Goal: Information Seeking & Learning: Learn about a topic

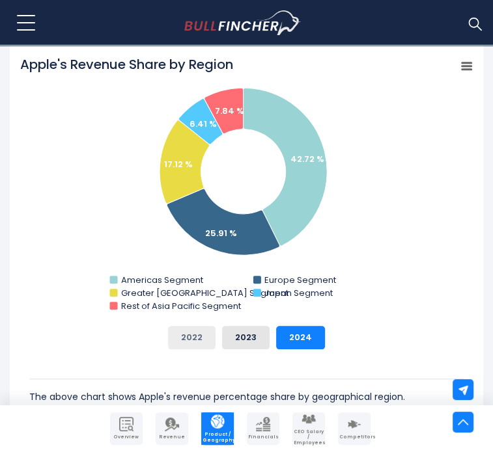
click at [209, 326] on button "2022" at bounding box center [192, 337] width 48 height 23
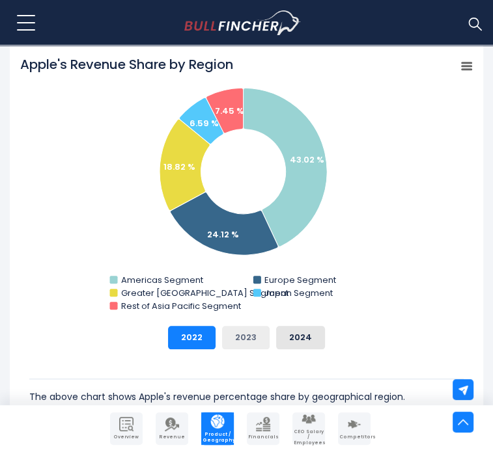
click at [247, 326] on button "2023" at bounding box center [246, 337] width 48 height 23
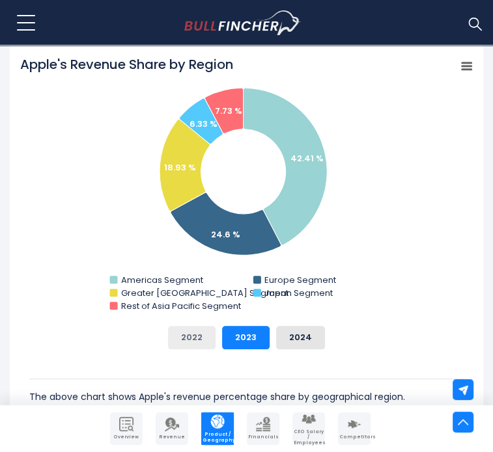
click at [199, 326] on button "2022" at bounding box center [192, 337] width 48 height 23
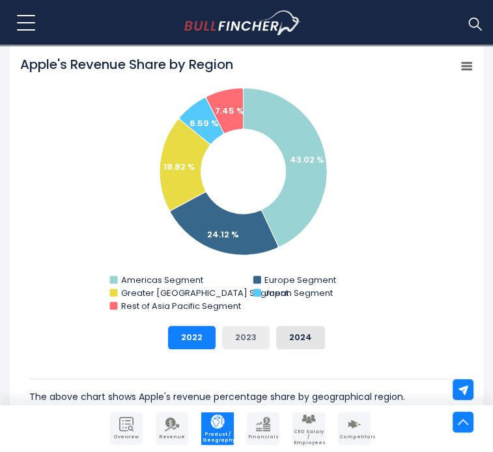
click at [229, 326] on button "2023" at bounding box center [246, 337] width 48 height 23
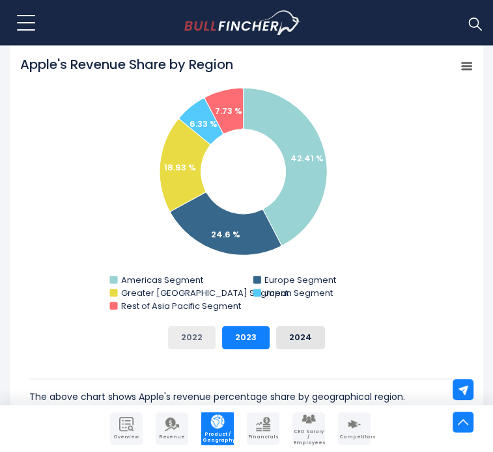
click at [177, 326] on button "2022" at bounding box center [192, 337] width 48 height 23
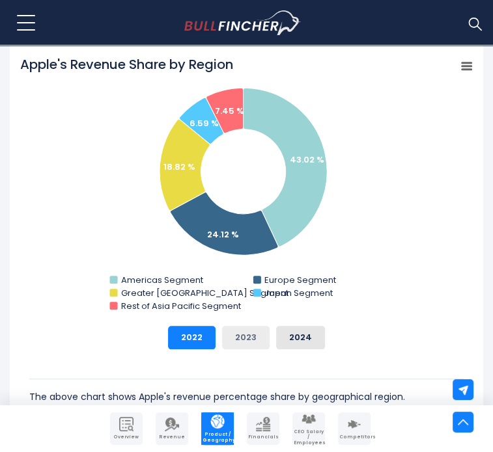
click at [243, 326] on button "2023" at bounding box center [246, 337] width 48 height 23
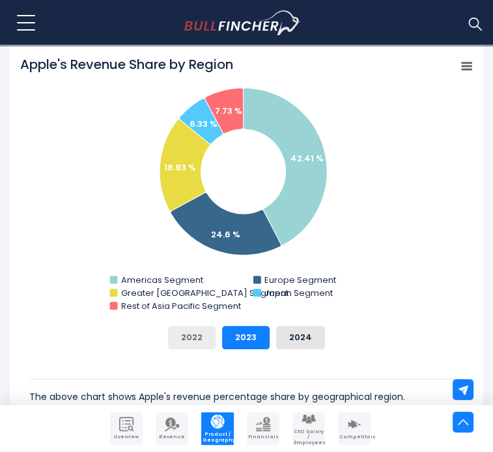
click at [195, 326] on button "2022" at bounding box center [192, 337] width 48 height 23
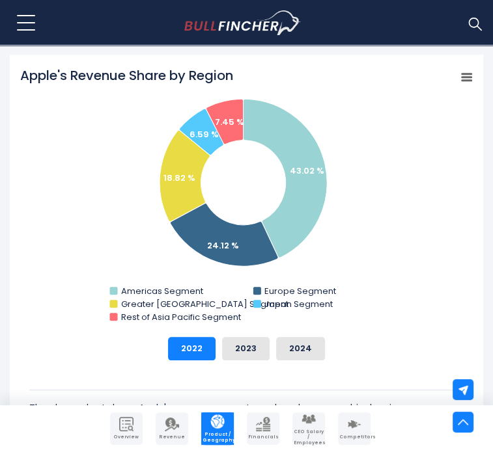
scroll to position [510, 0]
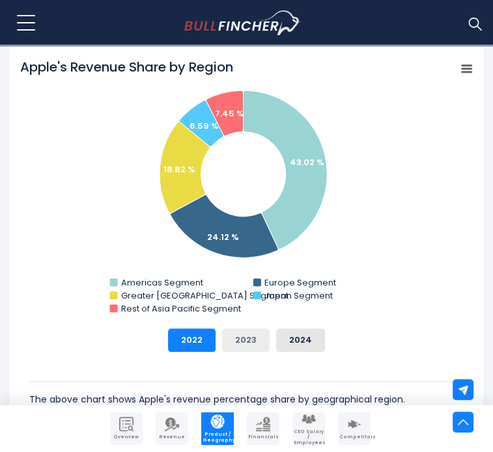
click at [253, 329] on button "2023" at bounding box center [246, 340] width 48 height 23
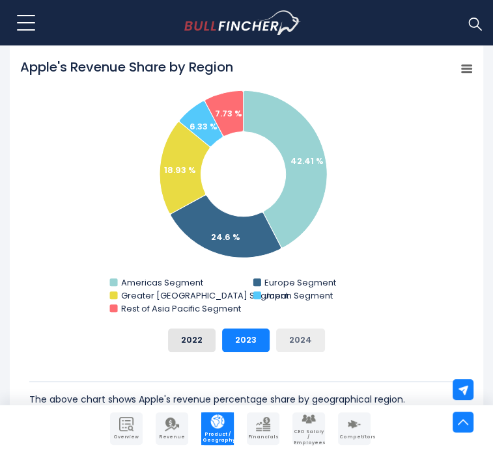
click at [312, 329] on button "2024" at bounding box center [300, 340] width 49 height 23
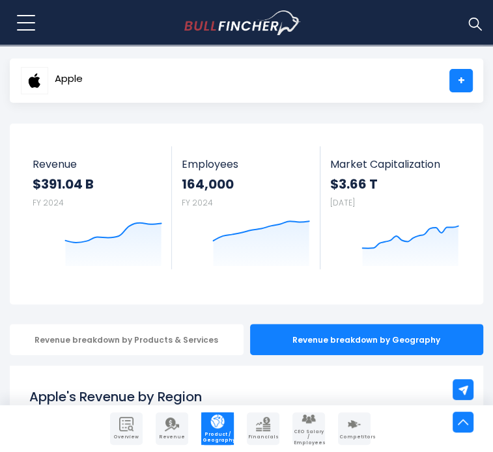
scroll to position [0, 0]
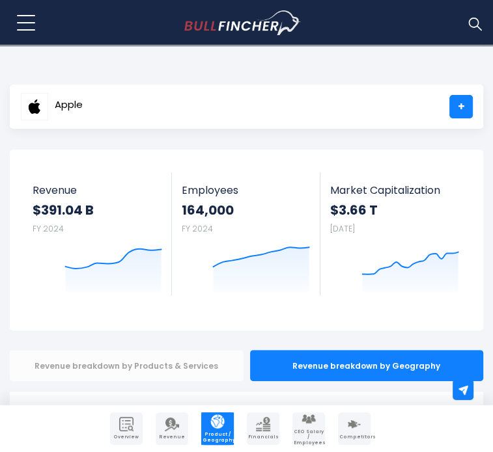
click at [142, 350] on div "Revenue breakdown by Products & Services" at bounding box center [127, 365] width 234 height 31
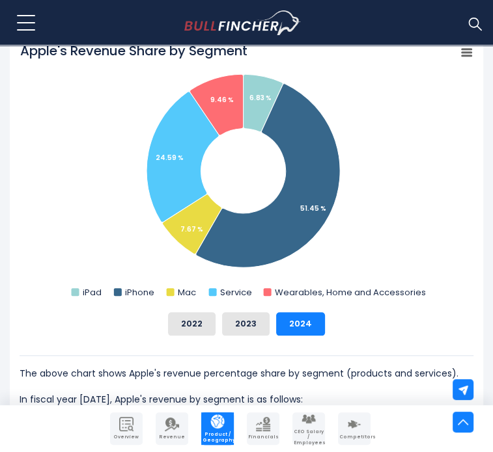
click at [240, 312] on button "2023" at bounding box center [246, 323] width 48 height 23
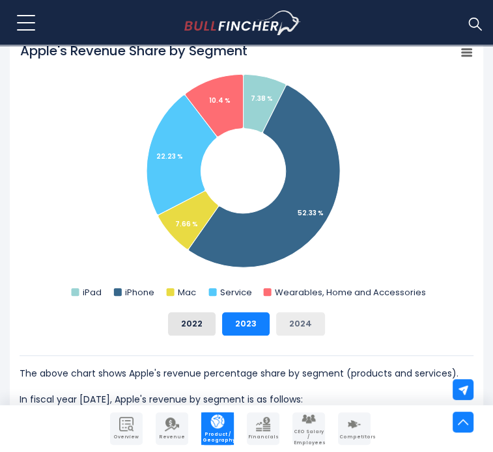
click at [301, 312] on button "2024" at bounding box center [300, 323] width 49 height 23
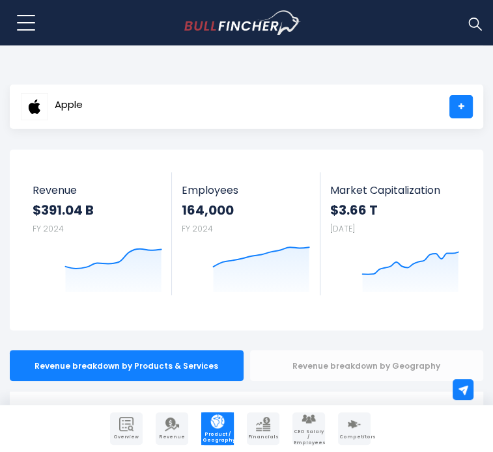
click at [340, 350] on div "Revenue breakdown by Geography" at bounding box center [367, 365] width 234 height 31
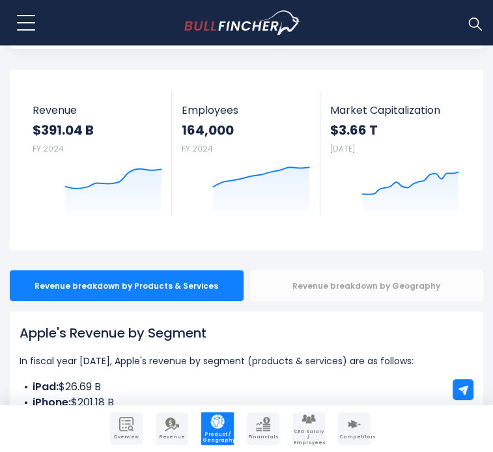
scroll to position [83, 0]
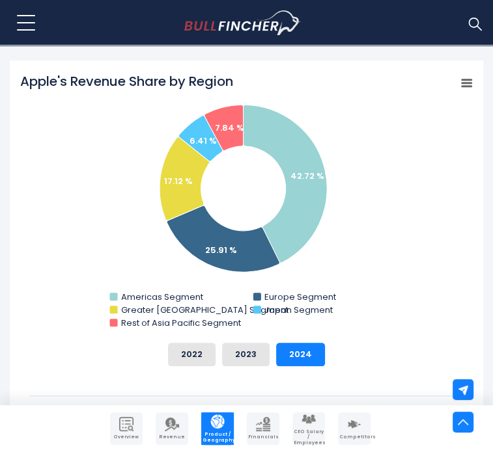
scroll to position [497, 0]
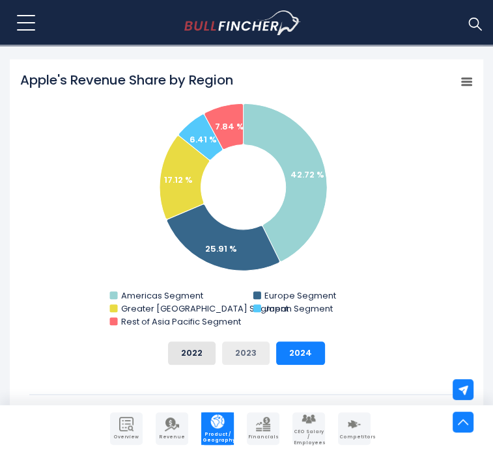
click at [245, 342] on button "2023" at bounding box center [246, 353] width 48 height 23
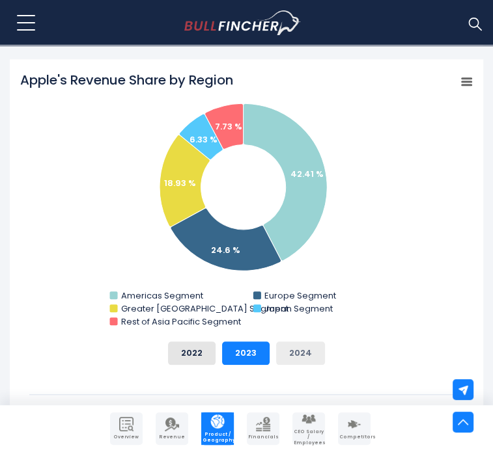
click at [296, 342] on button "2024" at bounding box center [300, 353] width 49 height 23
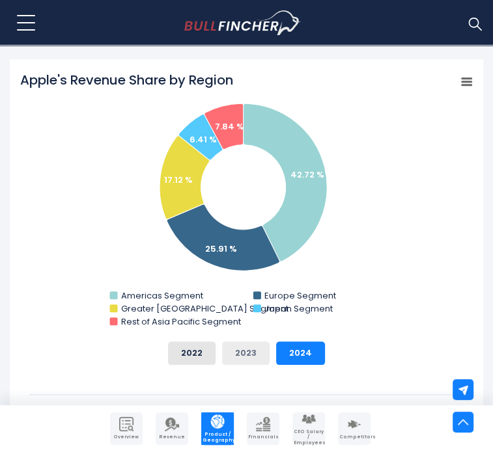
click at [258, 342] on button "2023" at bounding box center [246, 353] width 48 height 23
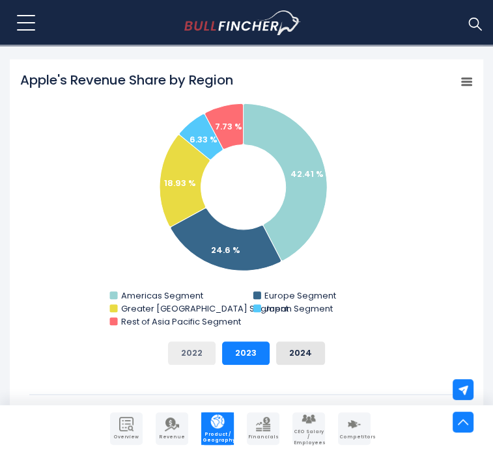
drag, startPoint x: 201, startPoint y: 330, endPoint x: 197, endPoint y: 317, distance: 13.6
click at [197, 342] on button "2022" at bounding box center [192, 353] width 48 height 23
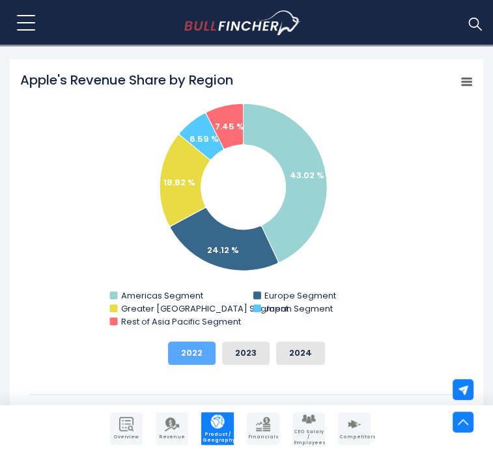
click at [197, 342] on button "2022" at bounding box center [192, 353] width 48 height 23
click at [251, 342] on button "2023" at bounding box center [246, 353] width 48 height 23
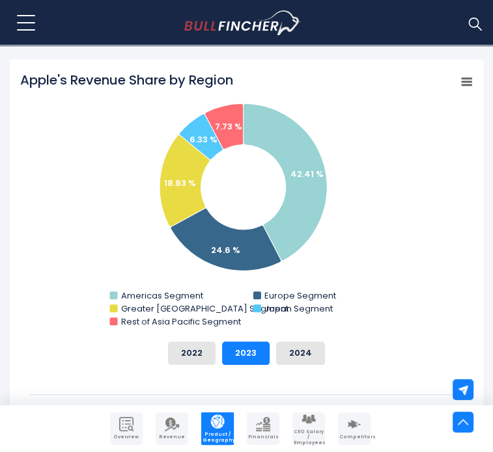
click at [216, 342] on div "2022 2023 2024" at bounding box center [247, 353] width 454 height 23
click at [203, 342] on button "2022" at bounding box center [192, 353] width 48 height 23
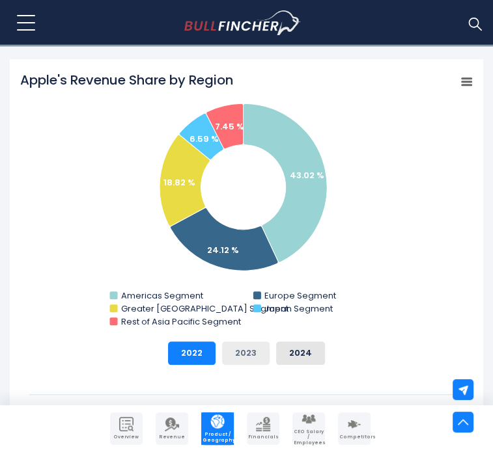
click at [249, 342] on button "2023" at bounding box center [246, 353] width 48 height 23
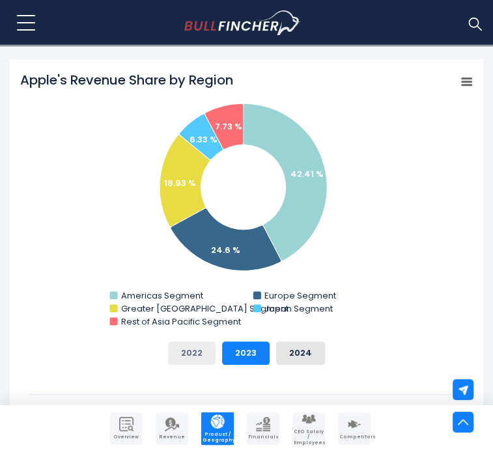
click at [192, 342] on button "2022" at bounding box center [192, 353] width 48 height 23
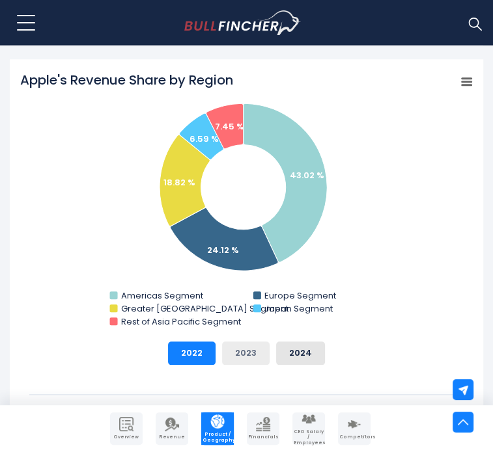
click at [266, 342] on button "2023" at bounding box center [246, 353] width 48 height 23
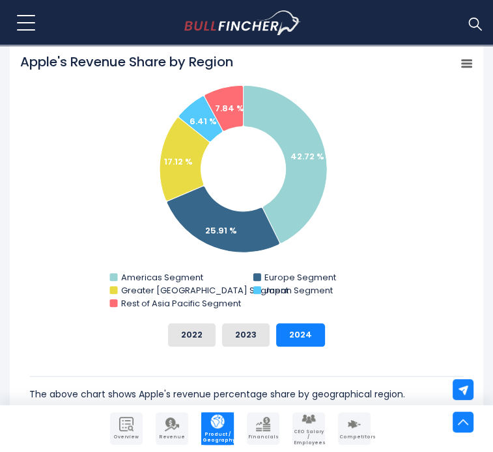
scroll to position [518, 0]
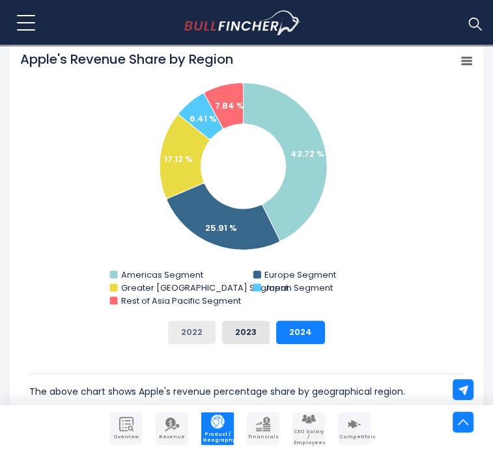
click at [199, 321] on button "2022" at bounding box center [192, 332] width 48 height 23
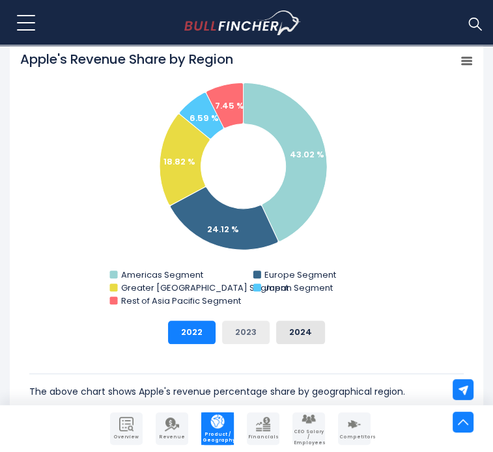
click at [241, 321] on button "2023" at bounding box center [246, 332] width 48 height 23
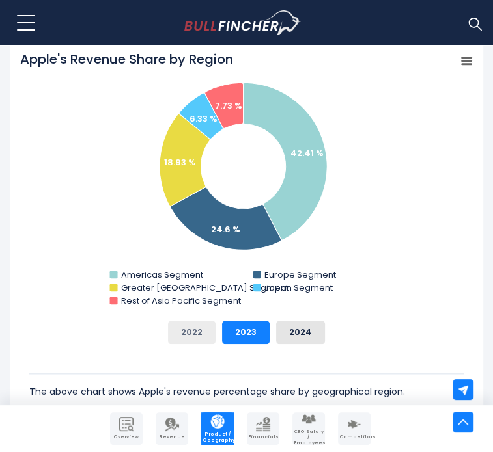
click at [191, 321] on button "2022" at bounding box center [192, 332] width 48 height 23
